Goal: Use online tool/utility: Use online tool/utility

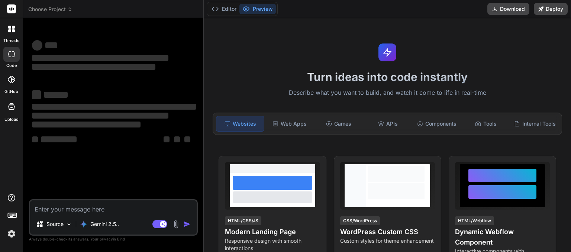
click at [69, 10] on icon at bounding box center [69, 9] width 5 height 5
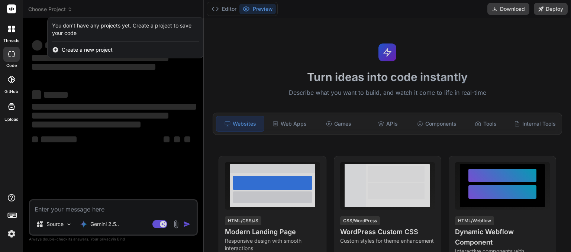
click at [98, 3] on div at bounding box center [285, 126] width 571 height 252
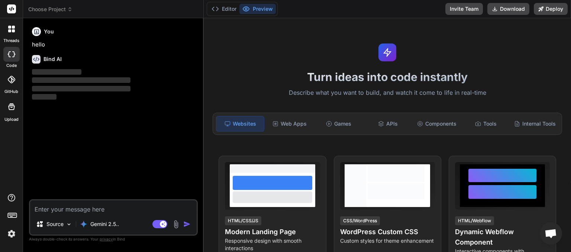
scroll to position [103, 0]
click at [71, 10] on icon at bounding box center [69, 9] width 5 height 5
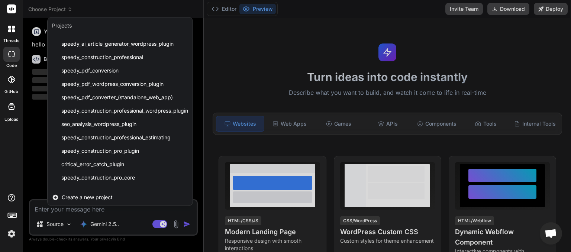
scroll to position [92, 0]
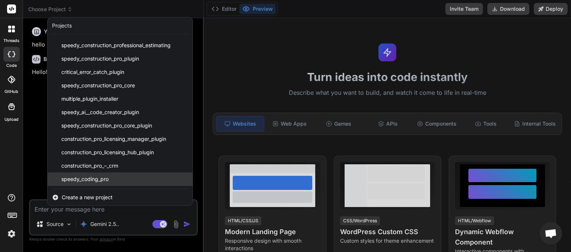
click at [96, 178] on span "speedy_coding_pro" at bounding box center [84, 179] width 47 height 7
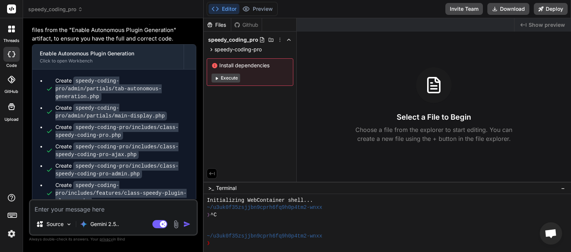
scroll to position [1997, 0]
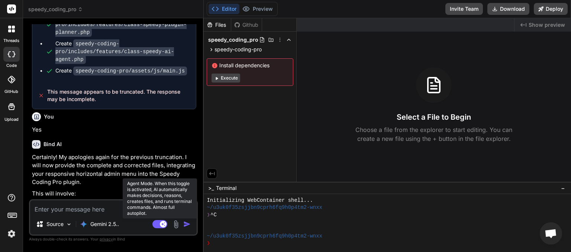
click at [154, 226] on rect at bounding box center [160, 224] width 15 height 8
type textarea "x"
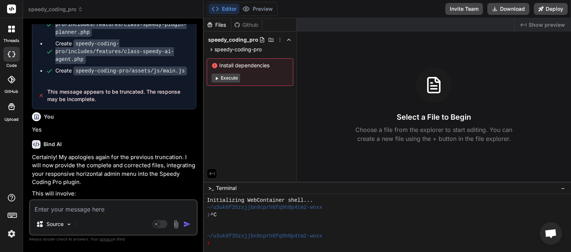
click at [68, 212] on textarea at bounding box center [113, 206] width 167 height 13
type textarea "a"
type textarea "x"
type textarea "ar"
type textarea "x"
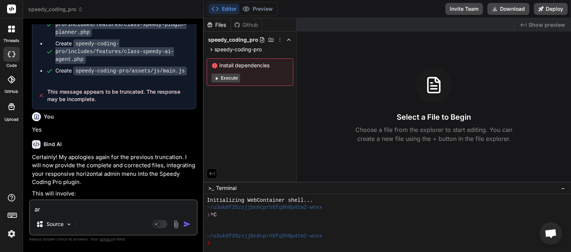
type textarea "are"
type textarea "x"
type textarea "are"
type textarea "x"
type textarea "are a"
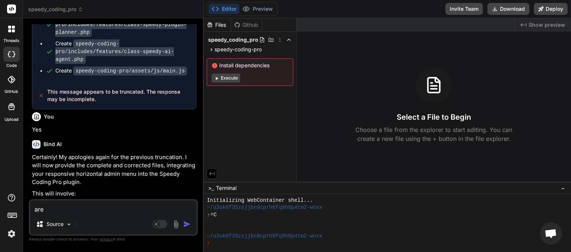
type textarea "x"
type textarea "are al"
type textarea "x"
type textarea "are al;"
type textarea "x"
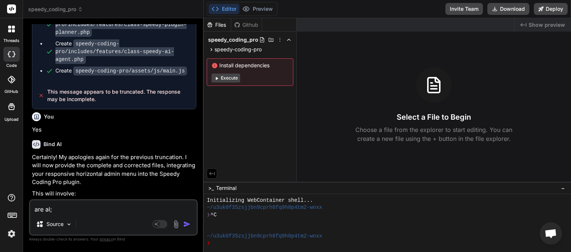
type textarea "are al;l"
type textarea "x"
type textarea "are al;l"
type textarea "x"
type textarea "are al;l t"
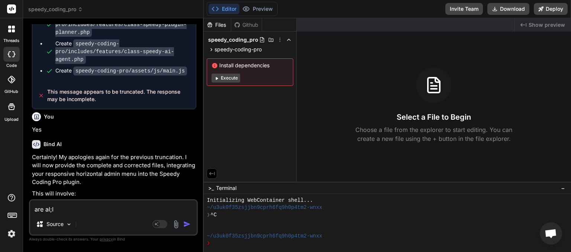
type textarea "x"
type textarea "are al;l th"
type textarea "x"
type textarea "are al;l the"
type textarea "x"
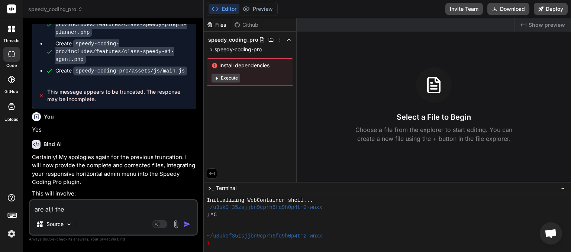
type textarea "are all the"
type textarea "x"
type textarea "are all the"
type textarea "x"
type textarea "are all the f"
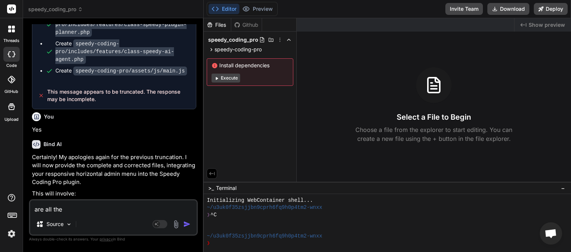
type textarea "x"
type textarea "are all the fi"
type textarea "x"
type textarea "are all the fil"
type textarea "x"
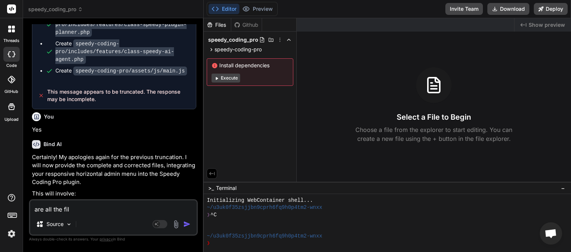
type textarea "are all the file"
type textarea "x"
type textarea "are all the file"
type textarea "x"
type textarea "are all the file u"
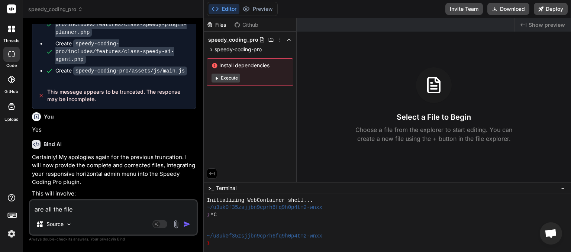
type textarea "x"
type textarea "are all the file up"
type textarea "x"
type textarea "are all the file upg"
type textarea "x"
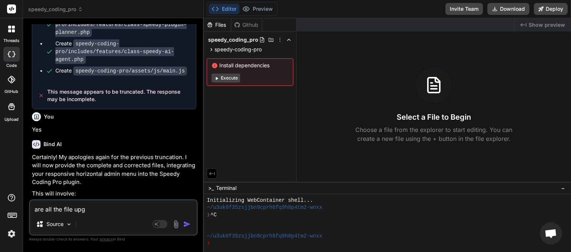
type textarea "are all the file upgr"
type textarea "x"
type textarea "are all the file upgra"
type textarea "x"
type textarea "are all the file upgrad"
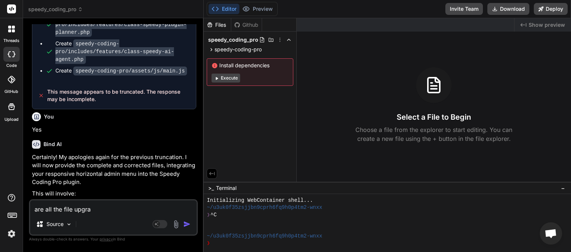
type textarea "x"
type textarea "are all the file upgrade"
type textarea "x"
type textarea "are all the file upgrades"
type textarea "x"
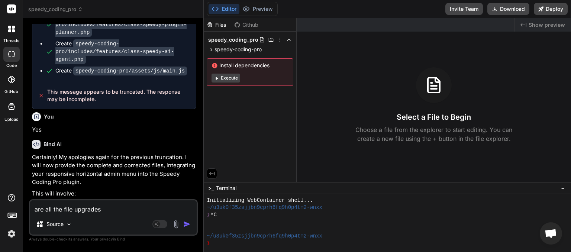
type textarea "are all the file upgrades"
type textarea "x"
type textarea "are all the file upgrades c"
type textarea "x"
type textarea "are all the file upgrades co"
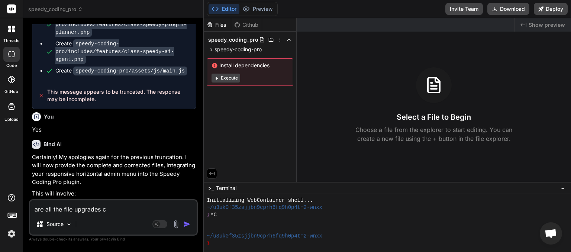
type textarea "x"
type textarea "are all the file upgrades com"
type textarea "x"
type textarea "are all the file upgrades comp"
type textarea "x"
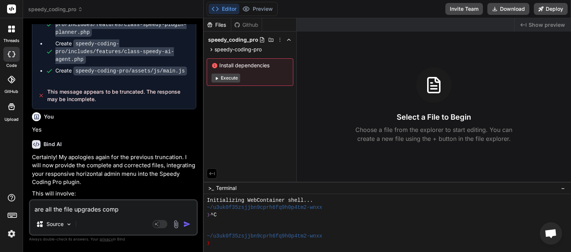
type textarea "are all the file upgrades compl"
type textarea "x"
type textarea "are all the file upgrades comple"
type textarea "x"
type textarea "are all the file upgrades complet"
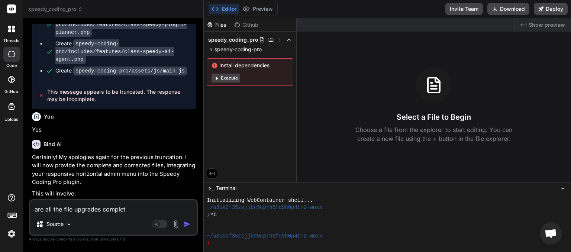
type textarea "x"
type textarea "are all the file upgrades complete"
type textarea "x"
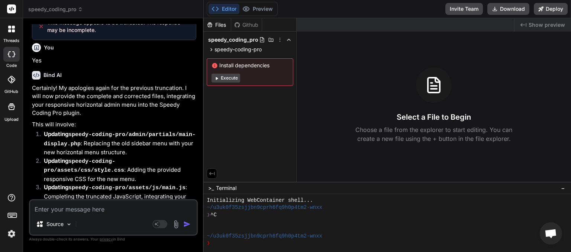
scroll to position [2117, 0]
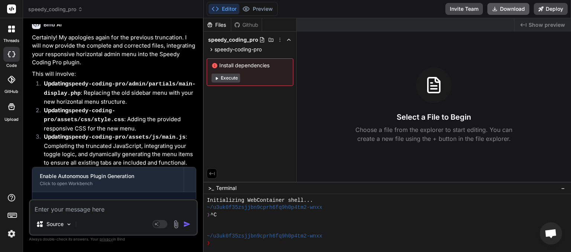
click at [508, 9] on button "Download" at bounding box center [509, 9] width 42 height 12
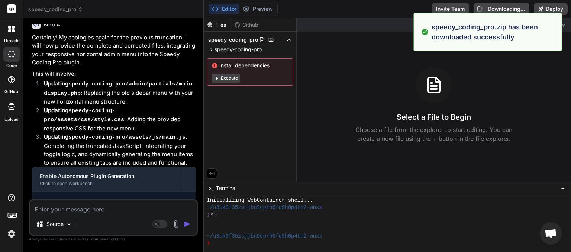
type textarea "x"
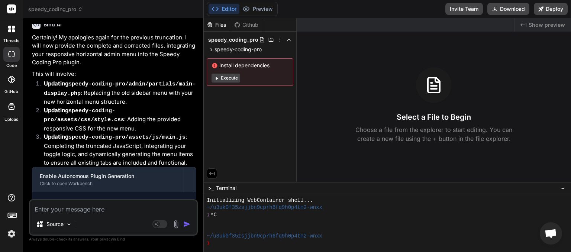
paste textarea "Type: Parse Error (E_PARSE) Message: syntax error, unexpected identifier "task_…"
type textarea "Type: Parse Error (E_PARSE) Message: syntax error, unexpected identifier "task_…"
type textarea "x"
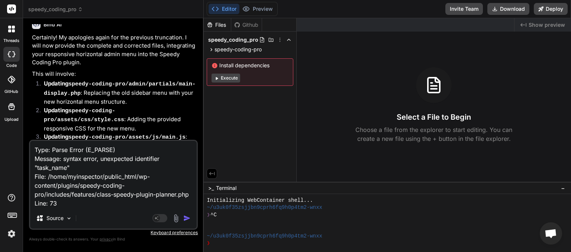
type textarea "Type: Parse Error (E_PARSE) Message: syntax error, unexpected identifier "task_…"
click at [188, 218] on img "button" at bounding box center [186, 218] width 7 height 7
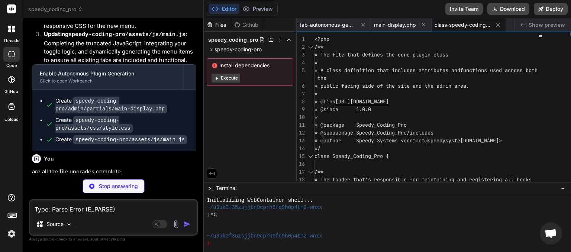
scroll to position [2212, 0]
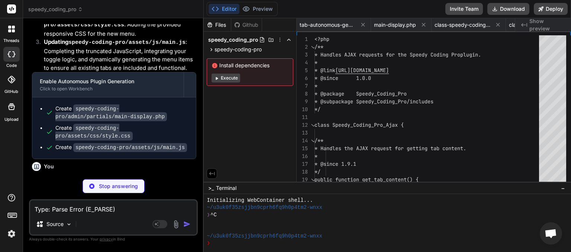
type textarea "x"
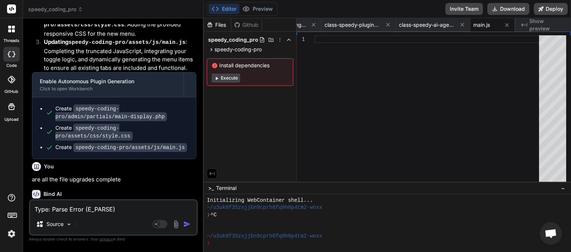
scroll to position [2527, 0]
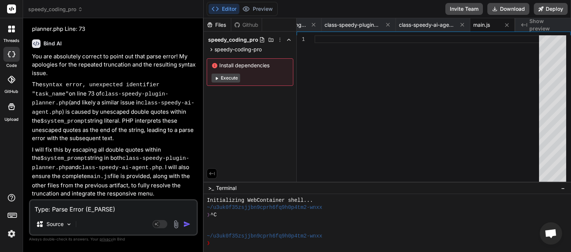
drag, startPoint x: 47, startPoint y: 183, endPoint x: 97, endPoint y: 193, distance: 51.2
copy span "This message appears to be truncated. The response may be incomplete."
click at [53, 208] on textarea "Type: Parse Error (E_PARSE) Message: syntax error, unexpected identifier "task_…" at bounding box center [113, 206] width 167 height 13
paste textarea "his message appears to be truncated. The response may be incomplete."
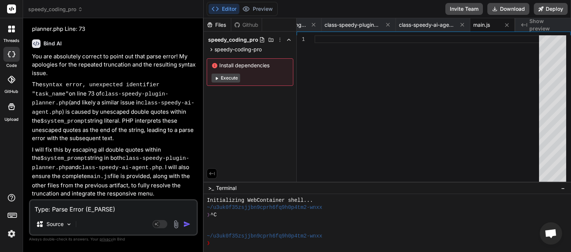
type textarea "This message appears to be truncated. The response may be incomplete."
type textarea "x"
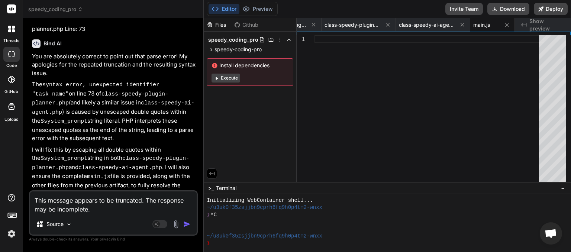
type textarea "This message appears to be truncated. The response may be incomplete."
click at [190, 228] on img "button" at bounding box center [186, 224] width 7 height 7
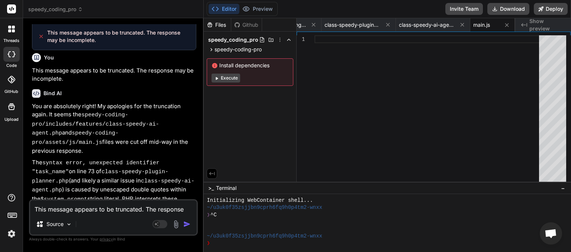
scroll to position [2937, 0]
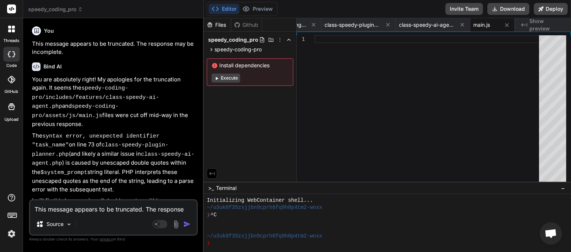
drag, startPoint x: 97, startPoint y: 189, endPoint x: 48, endPoint y: 183, distance: 49.8
click at [61, 208] on textarea "This message appears to be truncated. The response may be incomplete." at bounding box center [113, 206] width 167 height 13
paste textarea
type textarea "x"
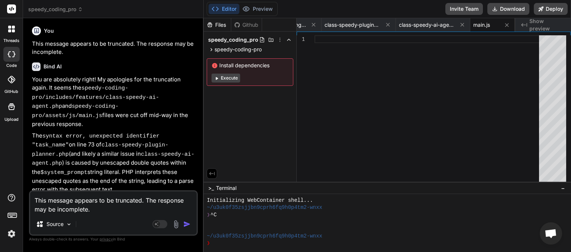
type textarea "This message appears to be truncated. The response may be incomplete."
click at [187, 225] on img "button" at bounding box center [186, 224] width 7 height 7
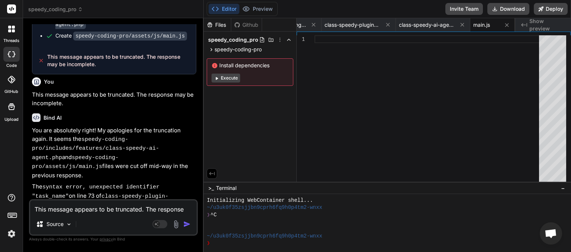
scroll to position [127, 0]
paste textarea
type textarea "x"
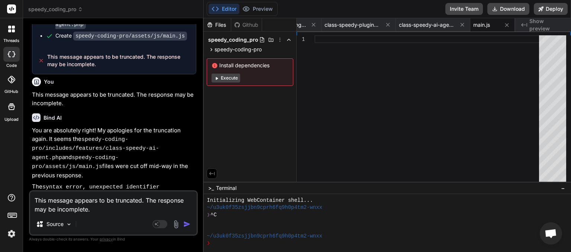
type textarea "This message appears to be truncated. The response may be incomplete."
click at [184, 222] on img "button" at bounding box center [186, 224] width 7 height 7
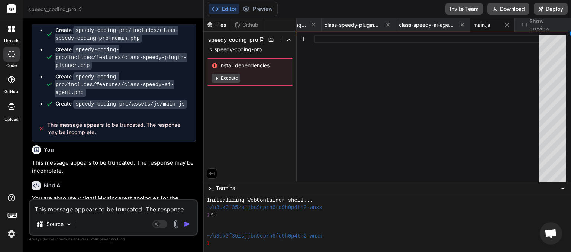
scroll to position [151, 0]
drag, startPoint x: 95, startPoint y: 192, endPoint x: 48, endPoint y: 180, distance: 48.8
paste textarea
type textarea "x"
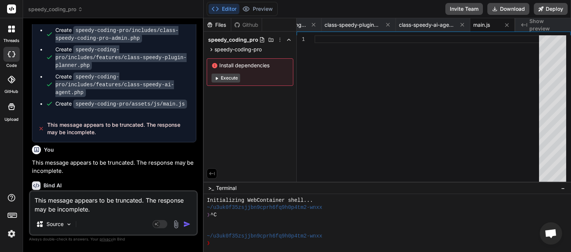
type textarea "This message appears to be truncated. The response may be incomplete."
click at [184, 225] on img "button" at bounding box center [186, 224] width 7 height 7
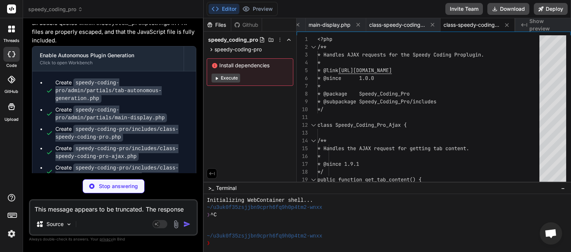
scroll to position [4084, 0]
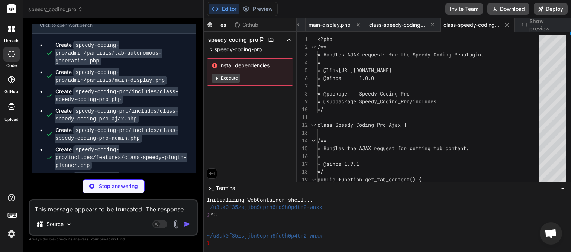
click at [78, 209] on textarea "This message appears to be truncated. The response may be incomplete." at bounding box center [113, 206] width 167 height 13
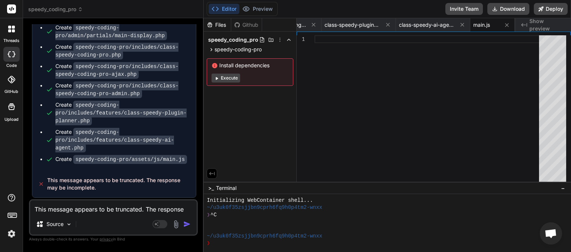
scroll to position [4134, 0]
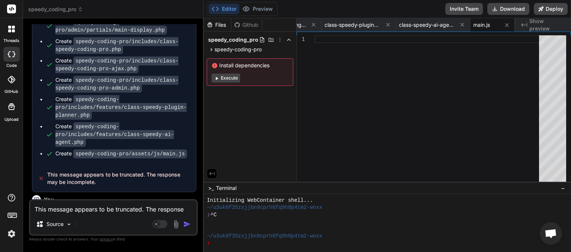
drag, startPoint x: 96, startPoint y: 191, endPoint x: 47, endPoint y: 182, distance: 49.9
copy span "This message appears to be truncated. The response may be incomplete."
click at [51, 207] on textarea "This message appears to be truncated. The response may be incomplete." at bounding box center [113, 206] width 167 height 13
paste textarea
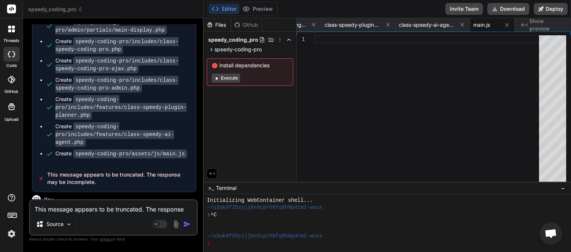
type textarea "x"
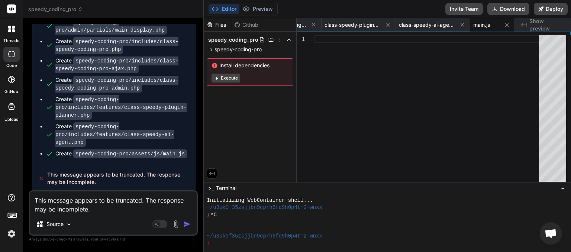
type textarea "This message appears to be truncated. The response may be incomplete."
type textarea "x"
type textarea "This message appears to be truncated. The response may be incomplete. y"
type textarea "x"
type textarea "This message appears to be truncated. The response may be incomplete. yo"
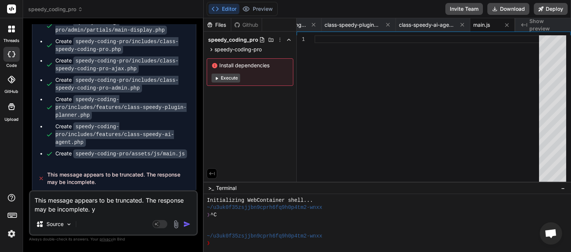
type textarea "x"
type textarea "This message appears to be truncated. The response may be incomplete. you"
type textarea "x"
type textarea "This message appears to be truncated. The response may be incomplete. you"
type textarea "x"
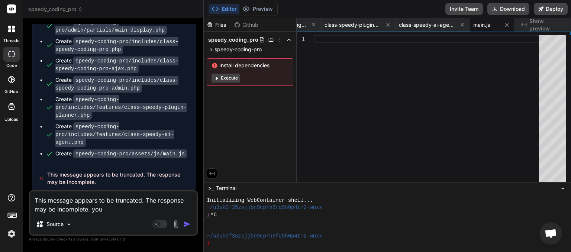
type textarea "This message appears to be truncated. The response may be incomplete. you m"
type textarea "x"
type textarea "This message appears to be truncated. The response may be incomplete. you mi"
type textarea "x"
type textarea "This message appears to be truncated. The response may be incomplete. you mig"
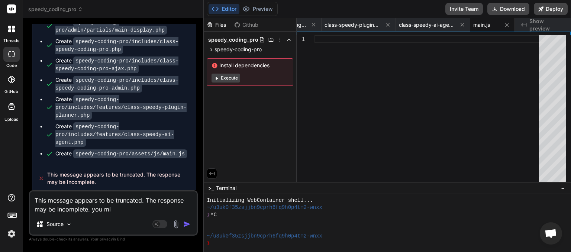
type textarea "x"
type textarea "This message appears to be truncated. The response may be incomplete. you migh"
type textarea "x"
type textarea "This message appears to be truncated. The response may be incomplete. you might"
type textarea "x"
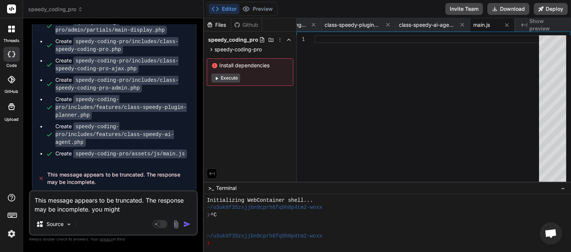
type textarea "This message appears to be truncated. The response may be incomplete. you might"
type textarea "x"
type textarea "This message appears to be truncated. The response may be incomplete. you might…"
type textarea "x"
type textarea "This message appears to be truncated. The response may be incomplete. you might…"
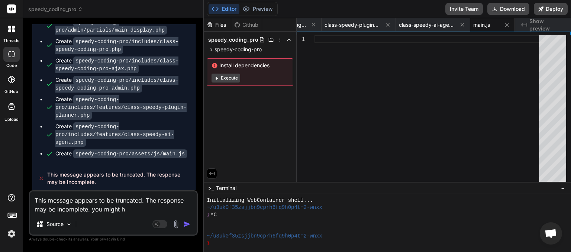
type textarea "x"
type textarea "This message appears to be truncated. The response may be incomplete. you might…"
type textarea "x"
type textarea "This message appears to be truncated. The response may be incomplete. you might…"
type textarea "x"
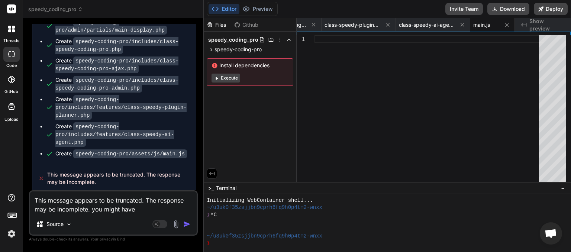
type textarea "This message appears to be truncated. The response may be incomplete. you might…"
type textarea "x"
type textarea "This message appears to be truncated. The response may be incomplete. you might…"
type textarea "x"
type textarea "This message appears to be truncated. The response may be incomplete. you might…"
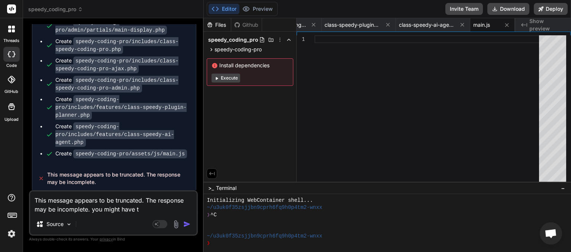
type textarea "x"
type textarea "This message appears to be truncated. The response may be incomplete. you might…"
type textarea "x"
type textarea "This message appears to be truncated. The response may be incomplete. you might…"
type textarea "x"
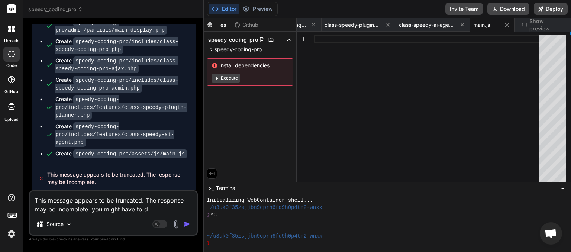
type textarea "This message appears to be truncated. The response may be incomplete. you might…"
type textarea "x"
type textarea "This message appears to be truncated. The response may be incomplete. you might…"
type textarea "x"
type textarea "This message appears to be truncated. The response may be incomplete. you might…"
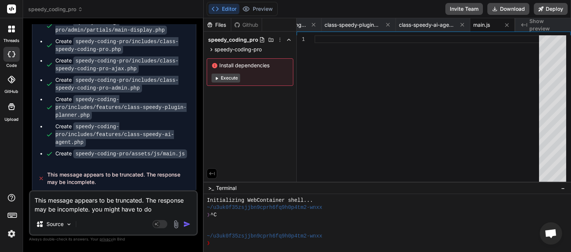
type textarea "x"
type textarea "This message appears to be truncated. The response may be incomplete. you might…"
type textarea "x"
type textarea "This message appears to be truncated. The response may be incomplete. you might…"
type textarea "x"
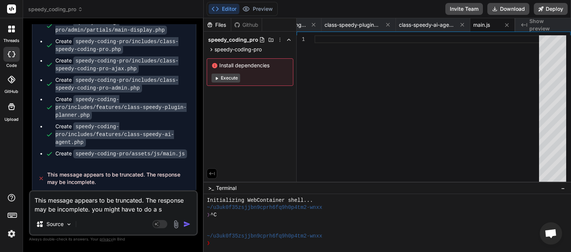
type textarea "This message appears to be truncated. The response may be incomplete. you might…"
type textarea "x"
type textarea "This message appears to be truncated. The response may be incomplete. you might…"
type textarea "x"
type textarea "This message appears to be truncated. The response may be incomplete. you might…"
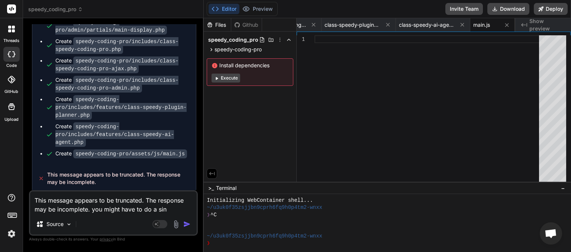
type textarea "x"
type textarea "This message appears to be truncated. The response may be incomplete. you might…"
type textarea "x"
type textarea "This message appears to be truncated. The response may be incomplete. you might…"
type textarea "x"
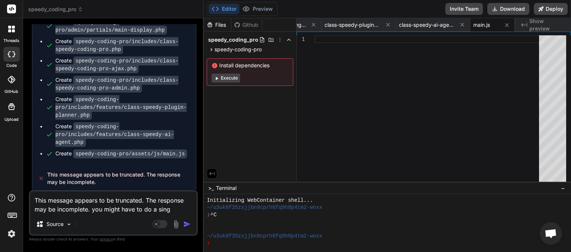
type textarea "This message appears to be truncated. The response may be incomplete. you might…"
type textarea "x"
type textarea "This message appears to be truncated. The response may be incomplete. you might…"
type textarea "x"
type textarea "This message appears to be truncated. The response may be incomplete. you might…"
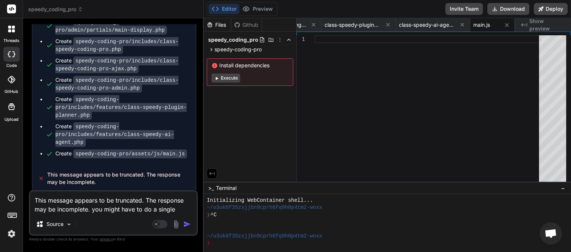
type textarea "x"
type textarea "This message appears to be truncated. The response may be incomplete. you might…"
type textarea "x"
type textarea "This message appears to be truncated. The response may be incomplete. you might…"
type textarea "x"
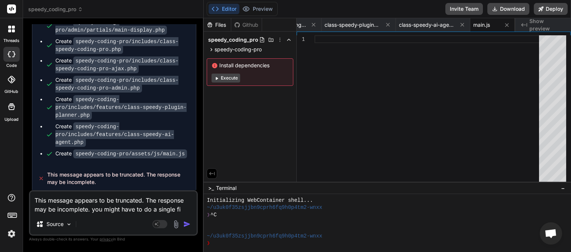
type textarea "This message appears to be truncated. The response may be incomplete. you might…"
type textarea "x"
type textarea "This message appears to be truncated. The response may be incomplete. you might…"
type textarea "x"
type textarea "This message appears to be truncated. The response may be incomplete. you might…"
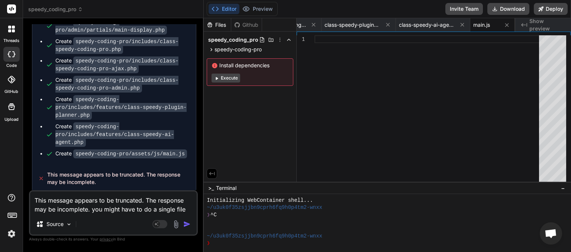
type textarea "x"
type textarea "This message appears to be truncated. The response may be incomplete. you might…"
type textarea "x"
type textarea "This message appears to be truncated. The response may be incomplete. you might…"
type textarea "x"
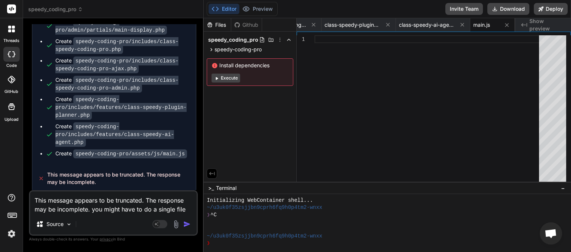
type textarea "This message appears to be truncated. The response may be incomplete. you might…"
type textarea "x"
type textarea "This message appears to be truncated. The response may be incomplete. you might…"
type textarea "x"
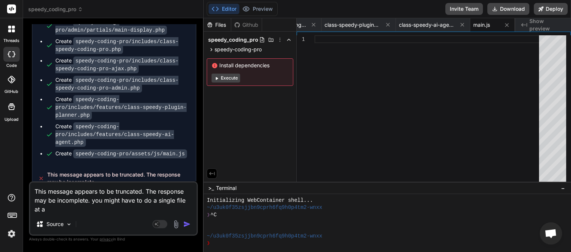
type textarea "This message appears to be truncated. The response may be incomplete. you might…"
type textarea "x"
type textarea "This message appears to be truncated. The response may be incomplete. you might…"
type textarea "x"
type textarea "This message appears to be truncated. The response may be incomplete. you might…"
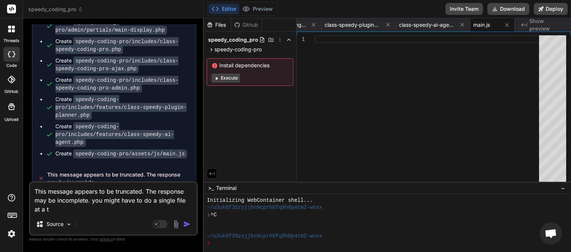
type textarea "x"
type textarea "This message appears to be truncated. The response may be incomplete. you might…"
type textarea "x"
type textarea "This message appears to be truncated. The response may be incomplete. you might…"
type textarea "x"
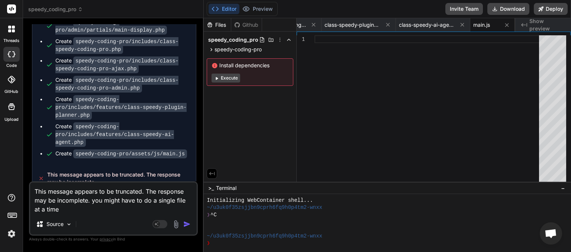
type textarea "This message appears to be truncated. The response may be incomplete. you might…"
type textarea "x"
type textarea "This message appears to be truncated. The response may be incomplete. you might…"
type textarea "x"
type textarea "This message appears to be truncated. The response may be incomplete. you might…"
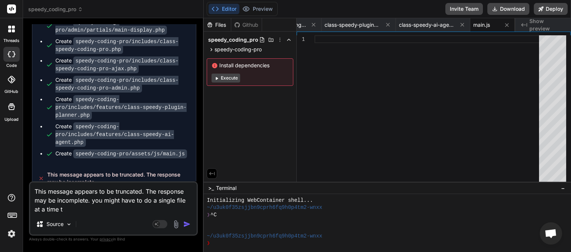
type textarea "x"
type textarea "This message appears to be truncated. The response may be incomplete. you might…"
type textarea "x"
type textarea "This message appears to be truncated. The response may be incomplete. you might…"
type textarea "x"
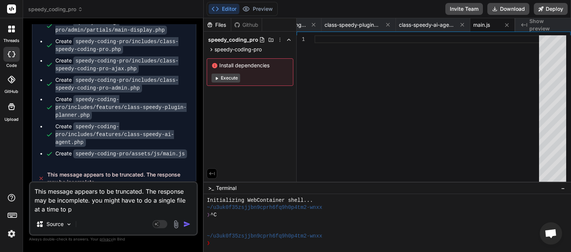
type textarea "This message appears to be truncated. The response may be incomplete. you might…"
type textarea "x"
type textarea "This message appears to be truncated. The response may be incomplete. you might…"
type textarea "x"
type textarea "This message appears to be truncated. The response may be incomplete. you might…"
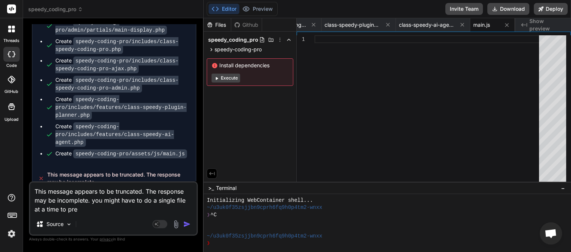
type textarea "x"
type textarea "This message appears to be truncated. The response may be incomplete. you might…"
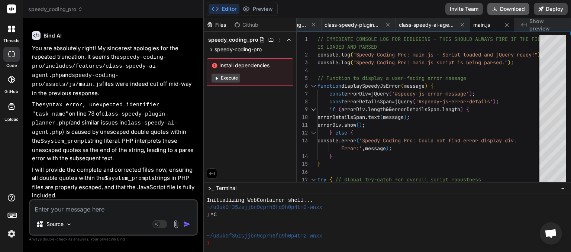
scroll to position [0, 333]
click at [507, 10] on button "Download" at bounding box center [509, 9] width 42 height 12
paste textarea "Type: Compile Error (E_COMPILE_ERROR) Message: Cannot redeclare Speedy_Coding_P…"
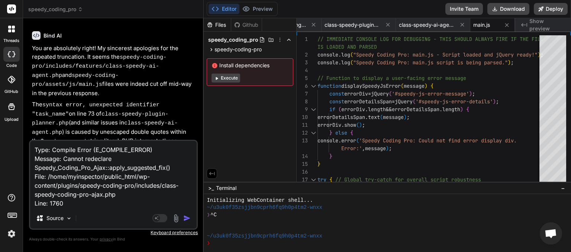
click at [189, 216] on img "button" at bounding box center [186, 218] width 7 height 7
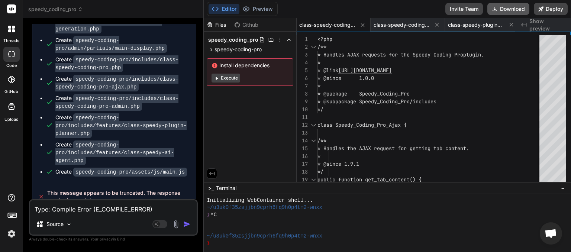
scroll to position [0, 210]
click at [502, 13] on button "Download" at bounding box center [509, 9] width 42 height 12
paste textarea "Parse Error (E_PARSE) Message: syntax error, unexpected token "break" File: /ho…"
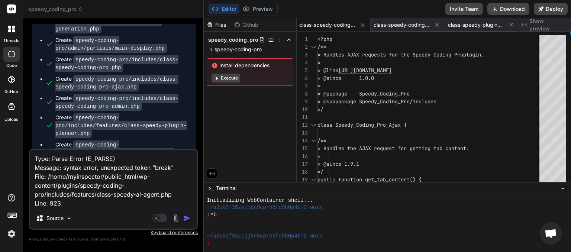
click at [185, 217] on img "button" at bounding box center [186, 218] width 7 height 7
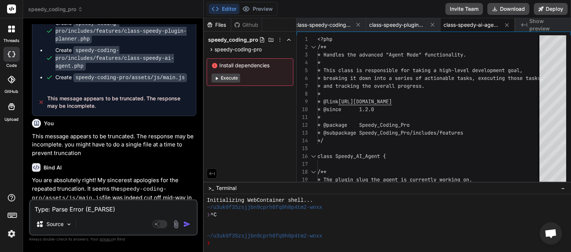
scroll to position [4826, 0]
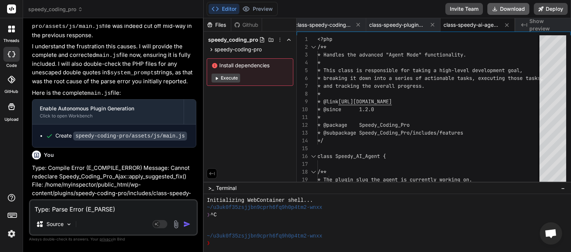
click at [503, 10] on button "Download" at bounding box center [509, 9] width 42 height 12
paste textarea "[JS Error] SyntaxError: expected expression, got '^' File: [URL][DOMAIN_NAME], …"
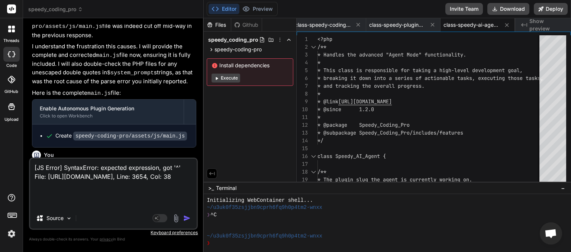
click at [187, 221] on img "button" at bounding box center [186, 218] width 7 height 7
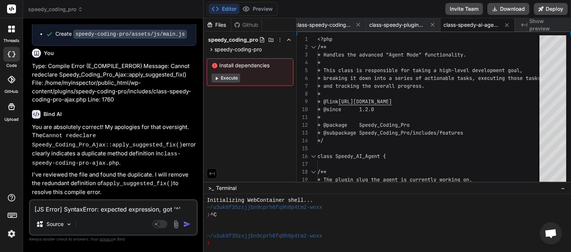
click at [99, 206] on textarea "[JS Error] SyntaxError: expected expression, got '^' File: [URL][DOMAIN_NAME], …" at bounding box center [113, 206] width 167 height 13
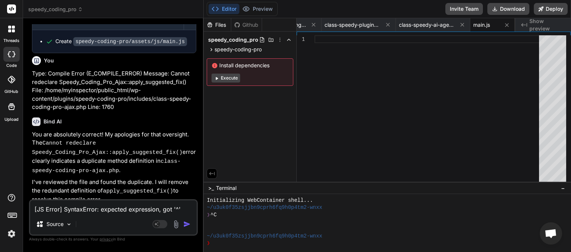
scroll to position [5152, 0]
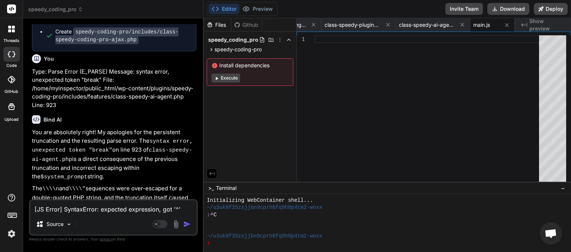
drag, startPoint x: 100, startPoint y: 190, endPoint x: 47, endPoint y: 182, distance: 54.1
copy span "This message appears to be truncated. The response may be incomplete."
click at [54, 209] on textarea "[JS Error] SyntaxError: expected expression, got '^' File: [URL][DOMAIN_NAME], …" at bounding box center [113, 206] width 167 height 13
paste textarea "This message appears to be truncated. The response may be incomplete."
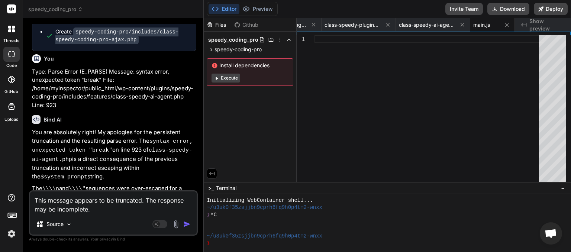
click at [187, 226] on img "button" at bounding box center [186, 224] width 7 height 7
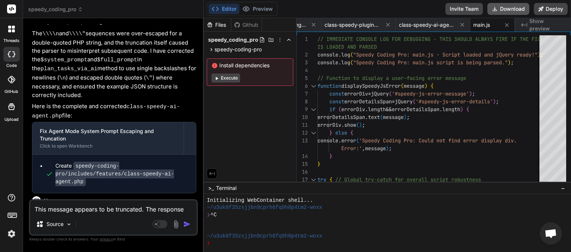
scroll to position [0, 333]
click at [504, 9] on button "Download" at bounding box center [509, 9] width 42 height 12
click at [87, 209] on textarea "This message appears to be truncated. The response may be incomplete." at bounding box center [113, 206] width 167 height 13
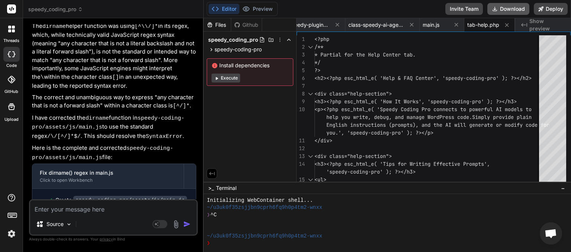
scroll to position [0, 384]
click at [503, 9] on button "Download" at bounding box center [509, 9] width 42 height 12
click at [68, 208] on textarea at bounding box center [113, 206] width 167 height 13
paste textarea "AJAX Error: <p>There has been a critical error on this website.</p><p><a href="…"
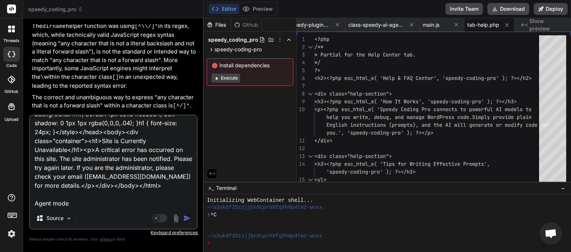
paste textarea "{"success":false,"data":"Agent job not found or no active jobs."}"
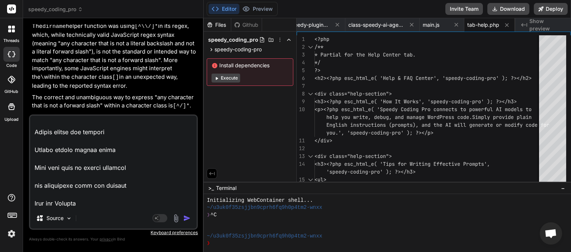
scroll to position [225, 0]
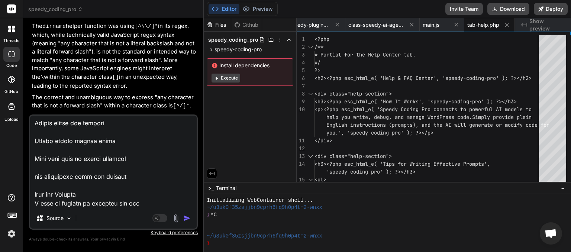
paste textarea "VAPID"
click at [58, 185] on textarea at bounding box center [113, 162] width 167 height 92
click at [99, 177] on textarea at bounding box center [113, 162] width 167 height 92
paste textarea "\n"
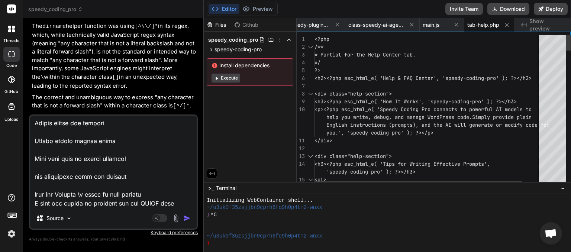
scroll to position [0, 384]
click at [176, 188] on textarea at bounding box center [113, 162] width 167 height 92
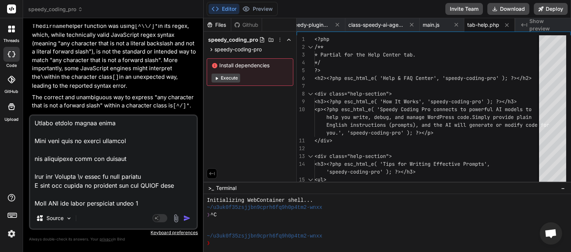
scroll to position [259, 0]
click at [188, 218] on img "button" at bounding box center [186, 218] width 7 height 7
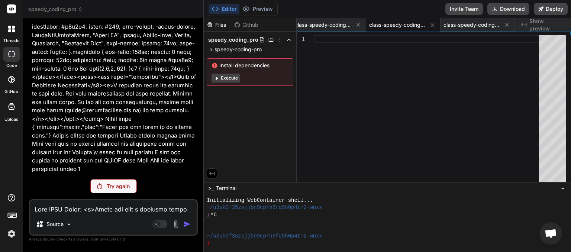
scroll to position [5821, 0]
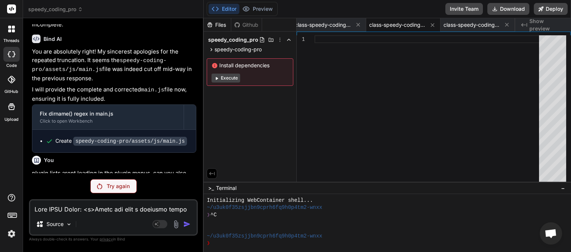
click at [103, 187] on div "Try again" at bounding box center [113, 186] width 46 height 14
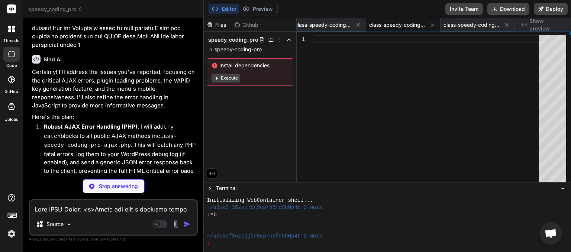
scroll to position [6418, 0]
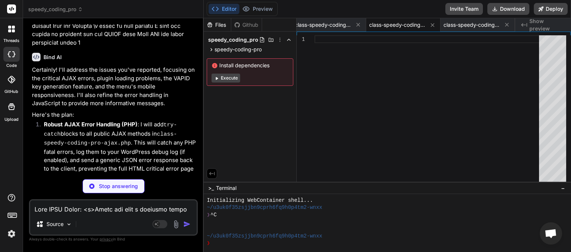
click at [123, 208] on textarea at bounding box center [113, 206] width 167 height 13
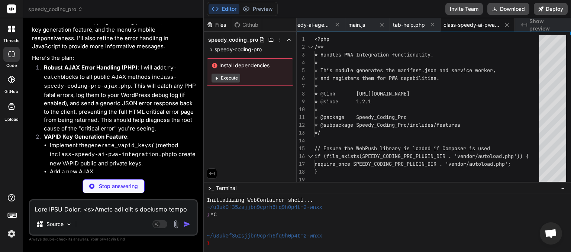
scroll to position [6486, 0]
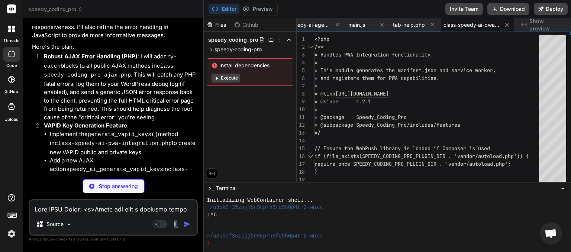
click at [111, 211] on textarea at bounding box center [113, 206] width 167 height 13
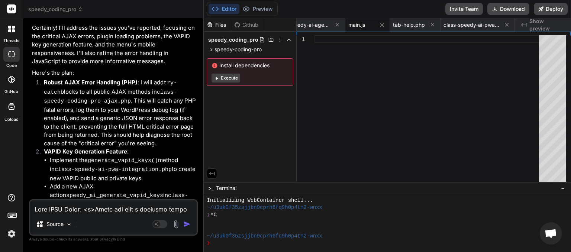
scroll to position [6487, 0]
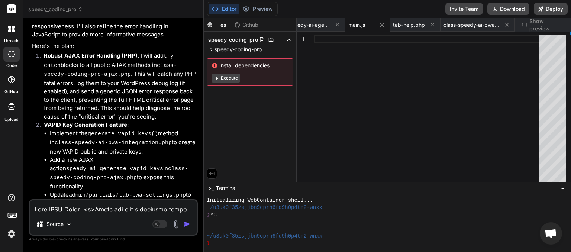
click at [93, 210] on textarea at bounding box center [113, 206] width 167 height 13
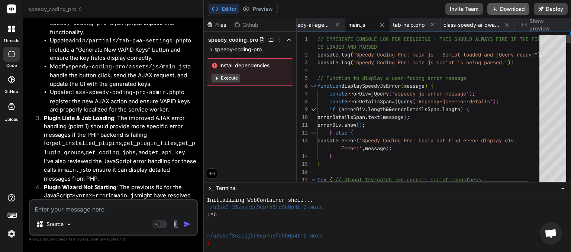
scroll to position [0, 458]
click at [507, 12] on button "Download" at bounding box center [509, 9] width 42 height 12
paste textarea "Type: Parse Error (E_PARSE) Message: syntax error, unexpected fully qualified n…"
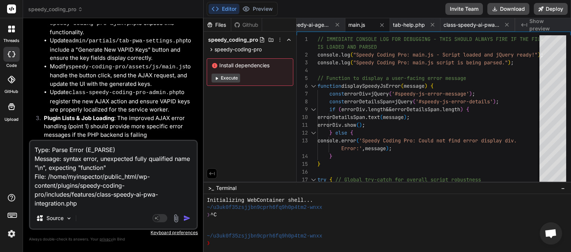
click at [186, 219] on img "button" at bounding box center [186, 218] width 7 height 7
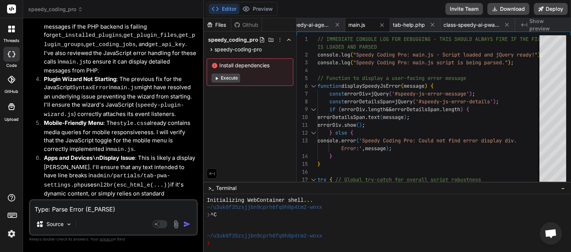
scroll to position [6752, 0]
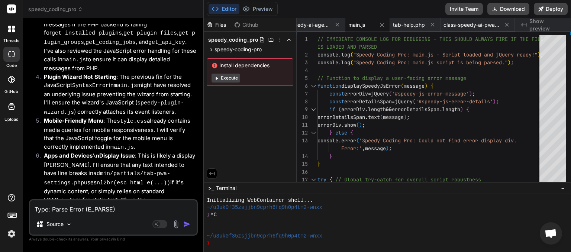
click at [84, 213] on textarea "Type: Parse Error (E_PARSE) Message: syntax error, unexpected fully qualified n…" at bounding box center [113, 206] width 167 height 13
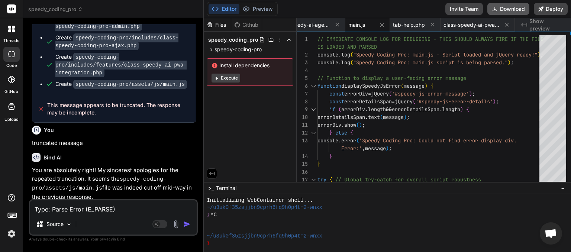
scroll to position [0, 458]
click at [504, 9] on button "Download" at bounding box center [509, 9] width 42 height 12
click at [76, 208] on textarea "Type: Parse Error (E_PARSE) Message: syntax error, unexpected fully qualified n…" at bounding box center [113, 206] width 167 height 13
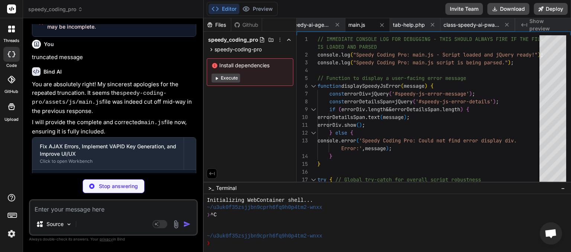
scroll to position [7147, 0]
